Goal: Task Accomplishment & Management: Complete application form

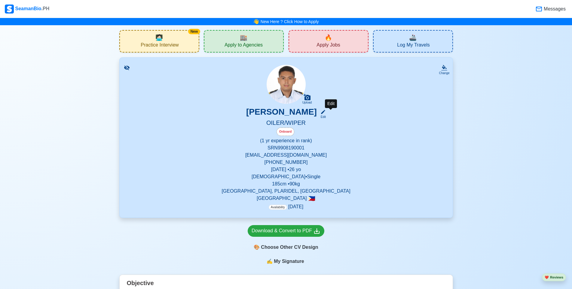
click at [326, 113] on icon at bounding box center [322, 111] width 5 height 5
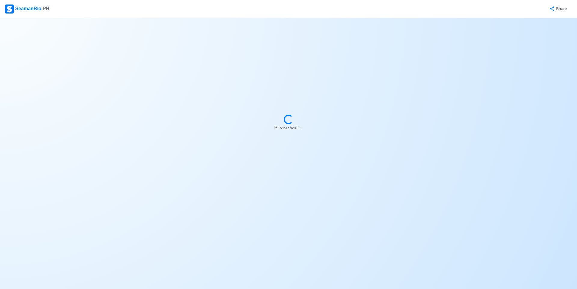
select select "Onboard"
select select "Visible for Hiring"
select select "Single"
select select "[DEMOGRAPHIC_DATA]"
select select "PH"
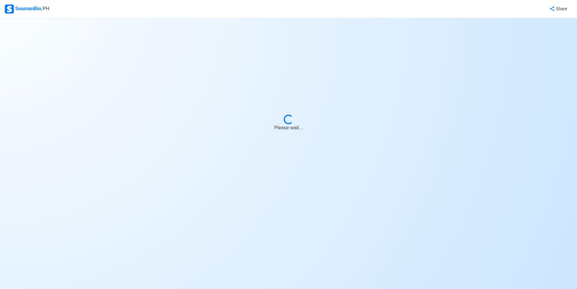
select select "1"
select select "0"
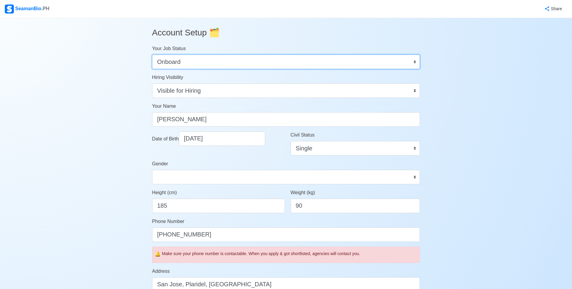
click at [361, 64] on select "Onboard Actively Looking for Job Not Looking for Job" at bounding box center [286, 62] width 268 height 14
select select "Actively Looking for Job"
click at [152, 55] on select "Onboard Actively Looking for Job Not Looking for Job" at bounding box center [286, 62] width 268 height 14
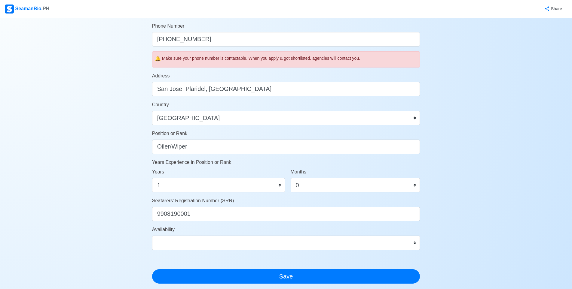
scroll to position [256, 0]
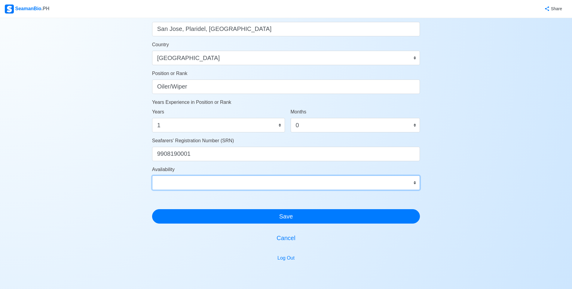
click at [231, 184] on select "Immediate [DATE] [DATE] [DATE] [DATE] [DATE] [DATE] [DATE] [DATE] [DATE]" at bounding box center [286, 183] width 268 height 14
select select "4102416000000"
click at [152, 176] on select "Immediate [DATE] [DATE] [DATE] [DATE] [DATE] [DATE] [DATE] [DATE] [DATE]" at bounding box center [286, 183] width 268 height 14
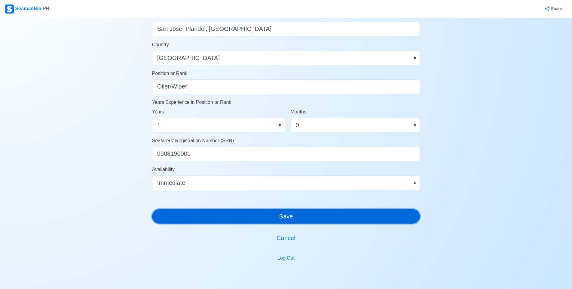
click at [196, 213] on button "Save" at bounding box center [286, 216] width 268 height 14
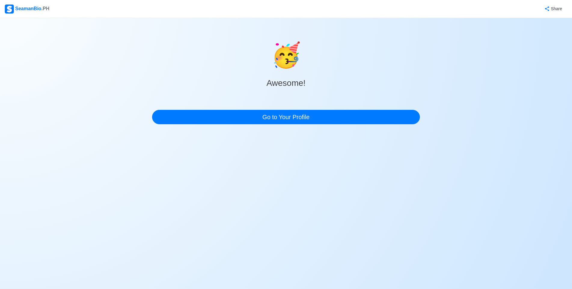
scroll to position [0, 0]
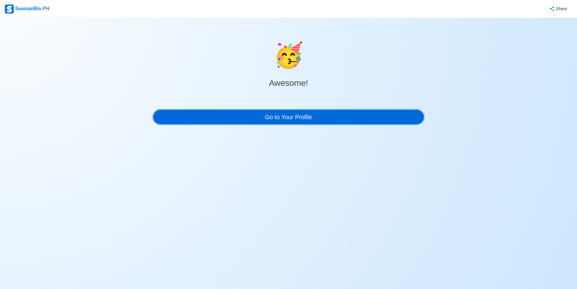
click at [252, 118] on link "Go to Your Profile" at bounding box center [288, 117] width 271 height 14
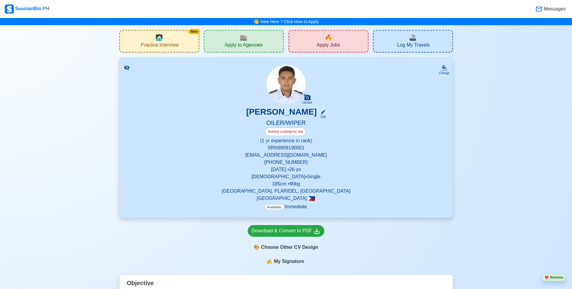
click at [338, 42] on span "Apply Jobs" at bounding box center [327, 46] width 23 height 8
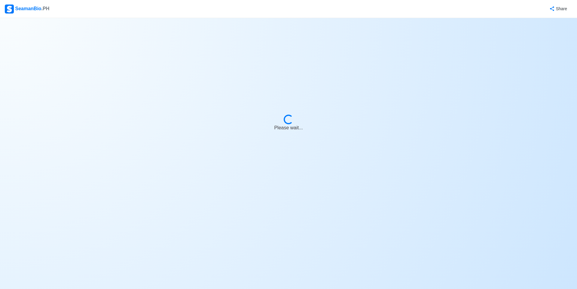
select select "Wiper"
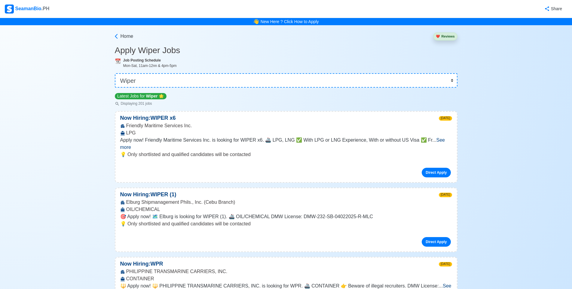
click at [435, 163] on div "Direct Apply" at bounding box center [286, 170] width 332 height 14
click at [436, 168] on link "Direct Apply" at bounding box center [436, 173] width 29 height 10
click at [442, 168] on link "Direct Apply" at bounding box center [436, 173] width 29 height 10
click at [437, 168] on link "Direct Apply" at bounding box center [436, 173] width 29 height 10
